Goal: Check status: Check status

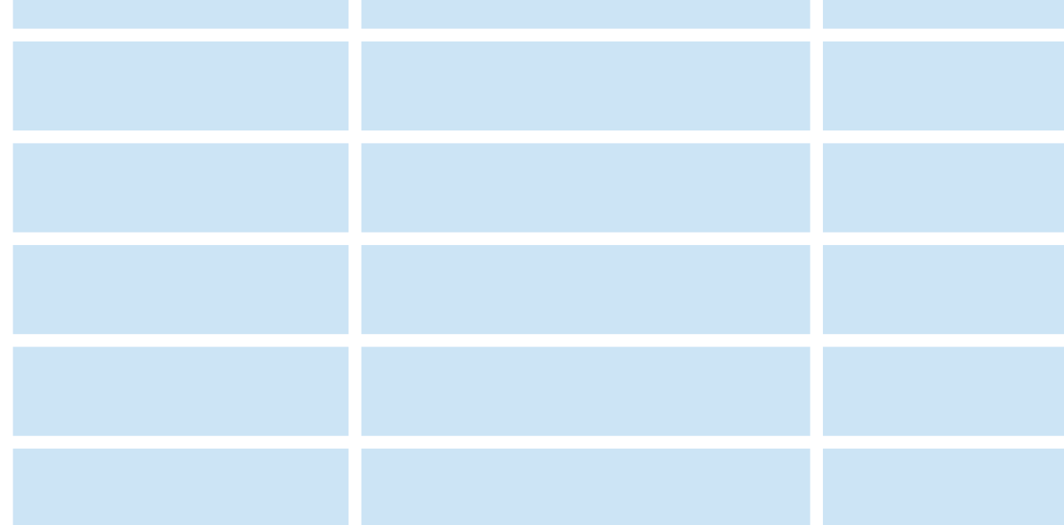
scroll to position [0, 1994]
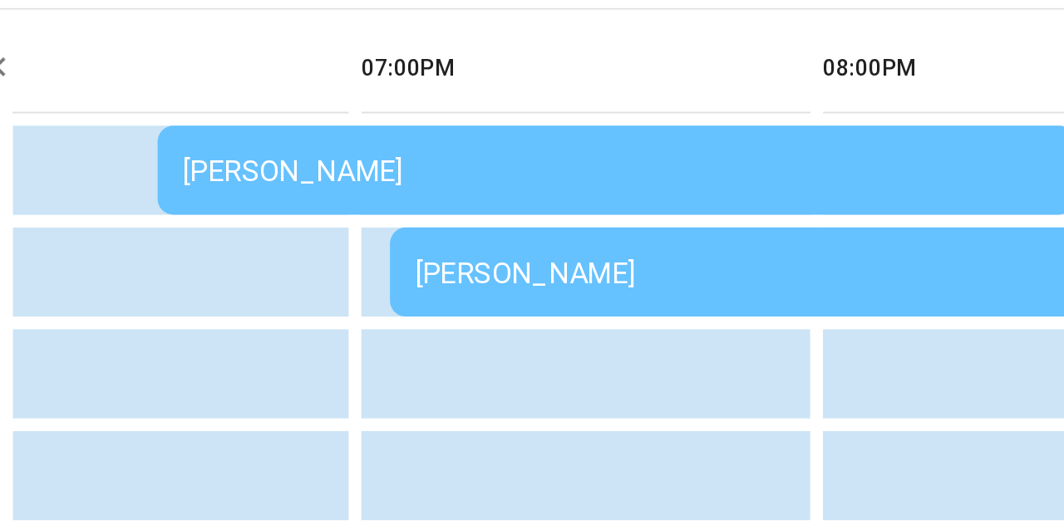
click at [627, 180] on div "[PERSON_NAME]" at bounding box center [682, 179] width 452 height 17
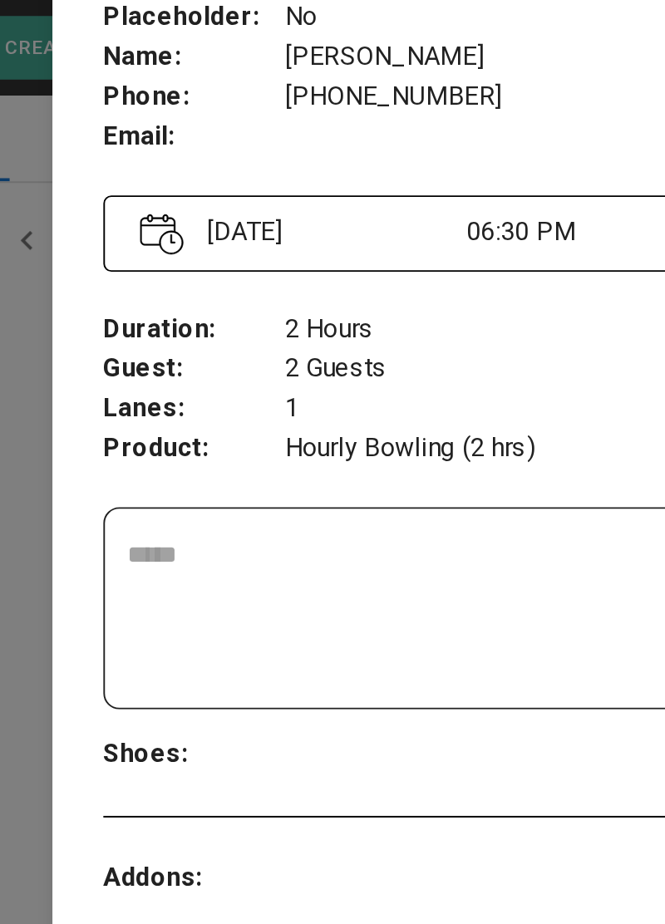
scroll to position [104, 0]
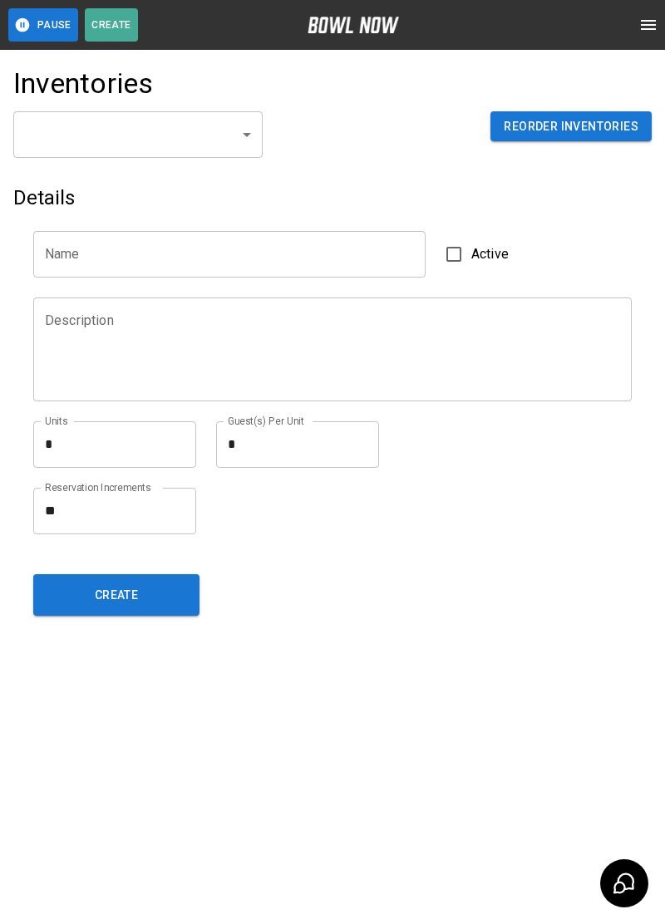
click at [638, 38] on button "open drawer" at bounding box center [648, 24] width 33 height 33
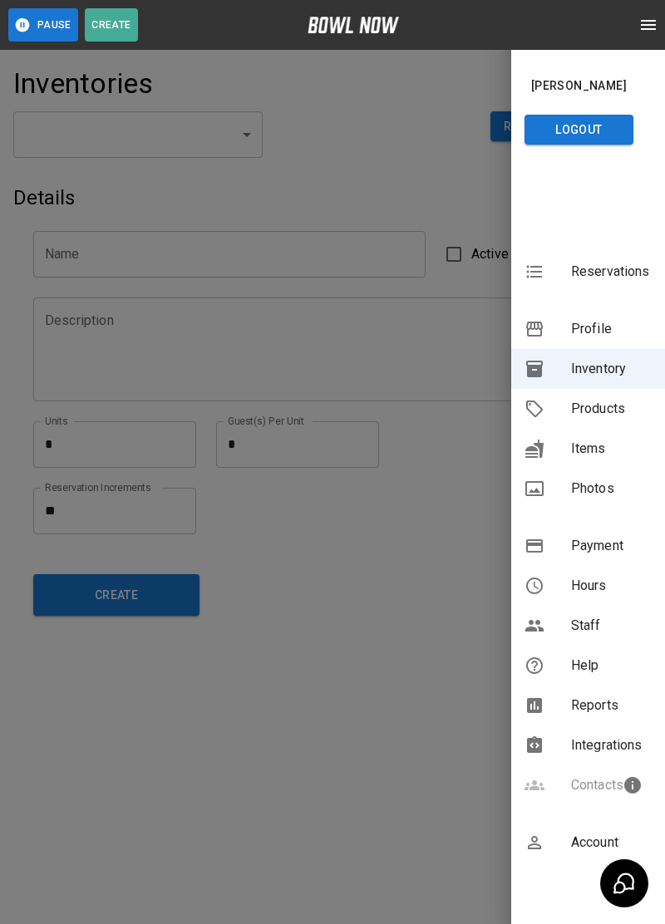
click at [608, 281] on span "Reservations" at bounding box center [611, 272] width 81 height 20
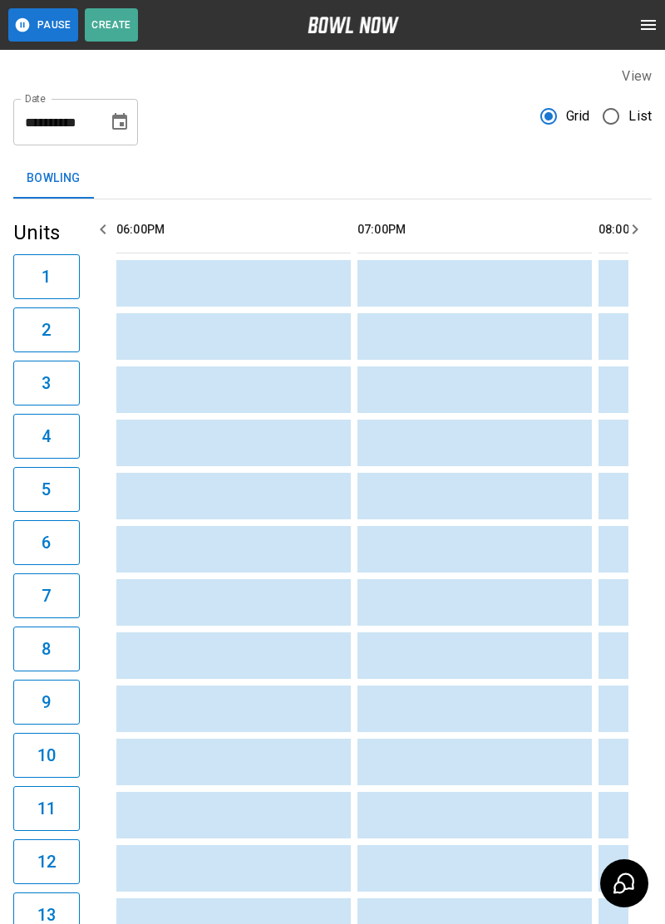
scroll to position [0, 1928]
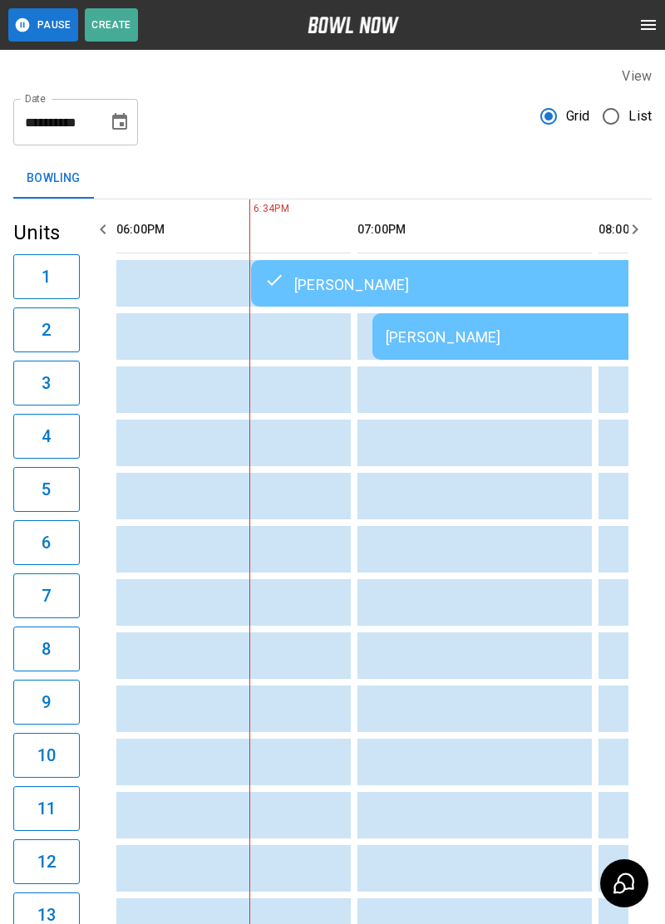
click at [505, 347] on td "[PERSON_NAME]" at bounding box center [611, 336] width 479 height 47
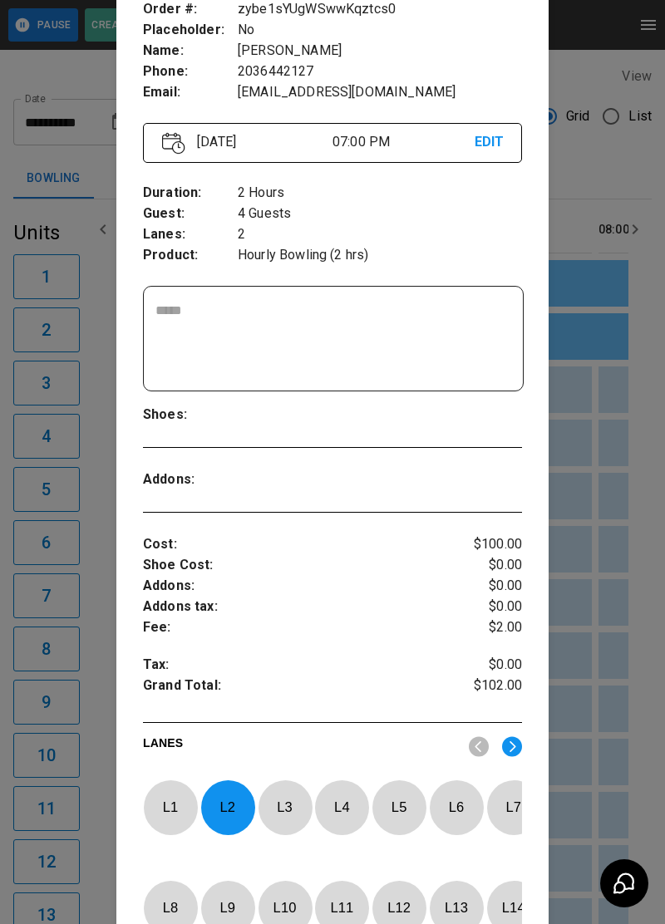
scroll to position [119, 0]
